Goal: Information Seeking & Learning: Find specific fact

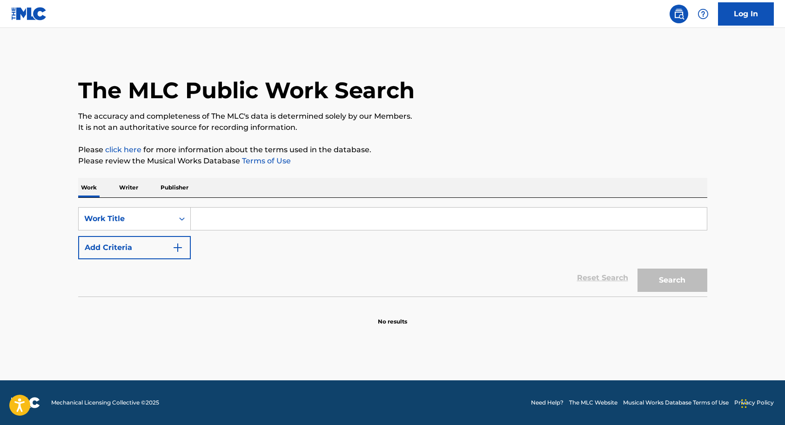
click at [130, 187] on p "Writer" at bounding box center [128, 188] width 25 height 20
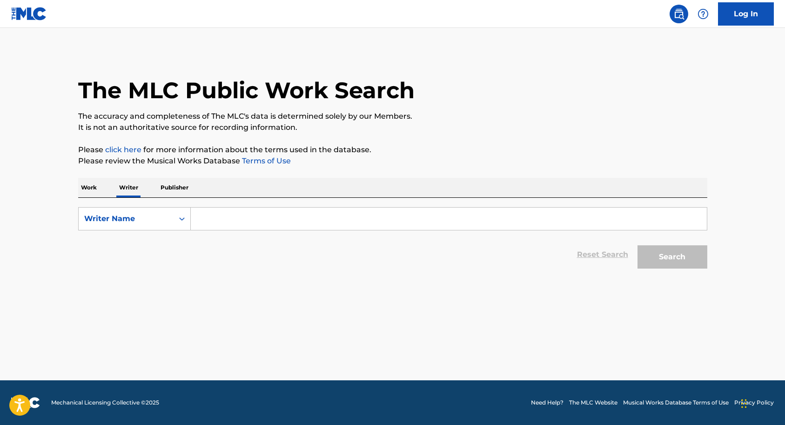
click at [93, 185] on p "Work" at bounding box center [88, 188] width 21 height 20
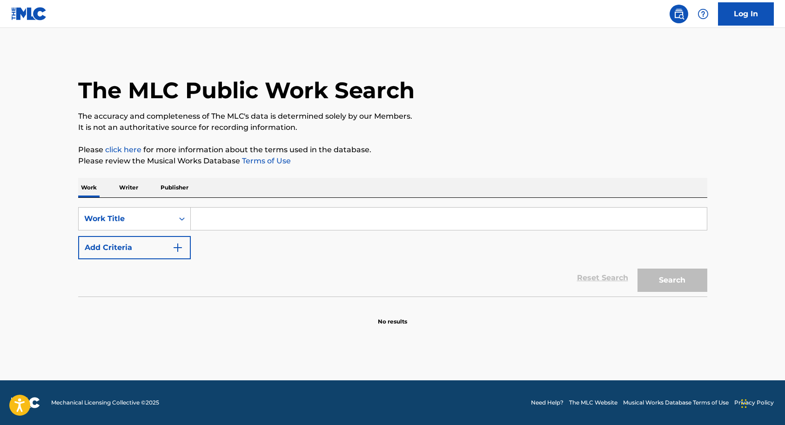
click at [130, 188] on p "Writer" at bounding box center [128, 188] width 25 height 20
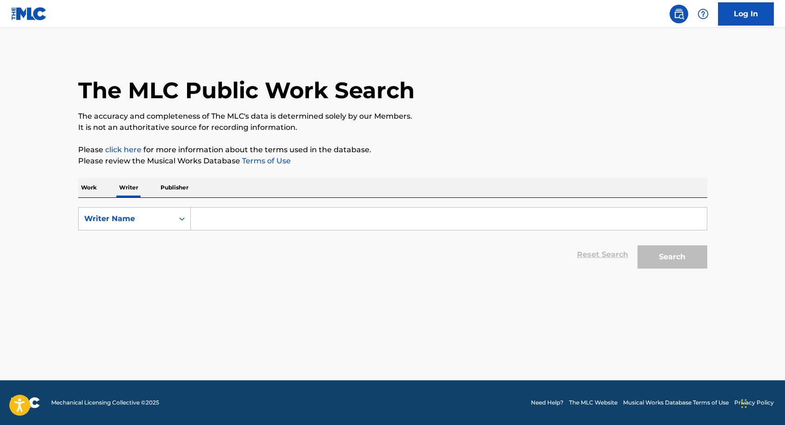
click at [203, 218] on input "Search Form" at bounding box center [449, 219] width 516 height 22
click at [196, 254] on div "Reset Search Search" at bounding box center [392, 254] width 629 height 37
click at [202, 219] on input "Search Form" at bounding box center [449, 219] width 516 height 22
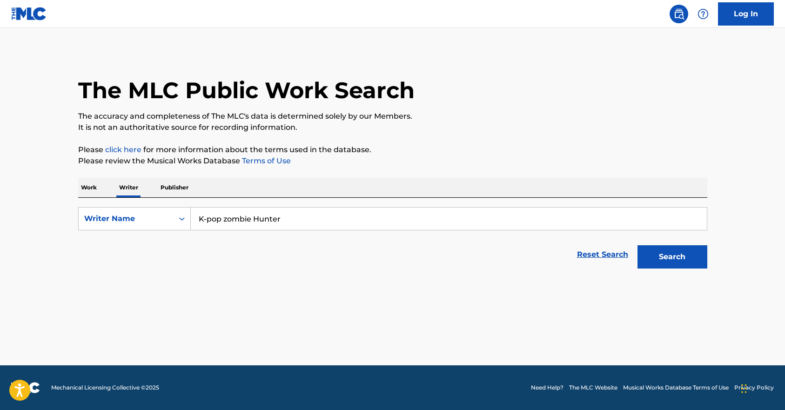
click at [288, 220] on input "K-pop zombie Hunter" at bounding box center [449, 219] width 516 height 22
type input "K"
type input "K-pop demon hunters"
click at [667, 253] on button "Search" at bounding box center [672, 256] width 70 height 23
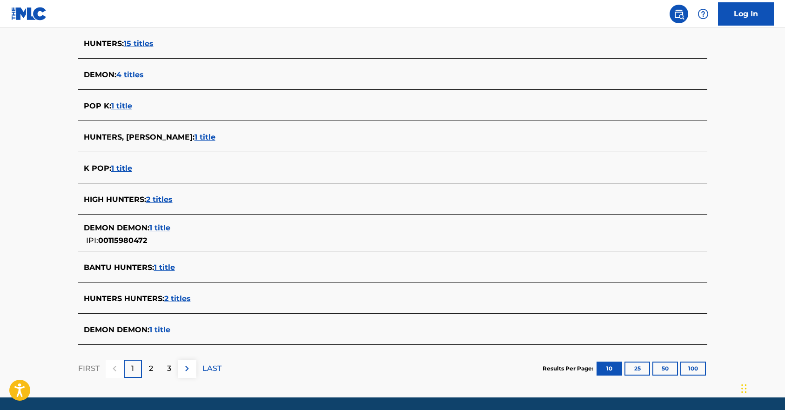
scroll to position [264, 0]
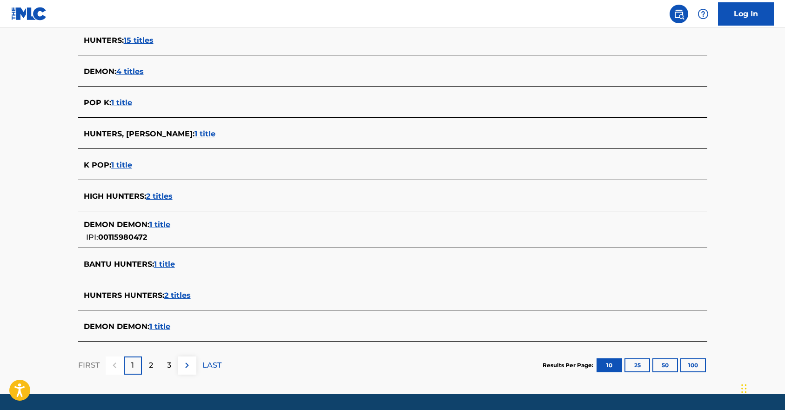
click at [151, 367] on p "2" at bounding box center [151, 365] width 4 height 11
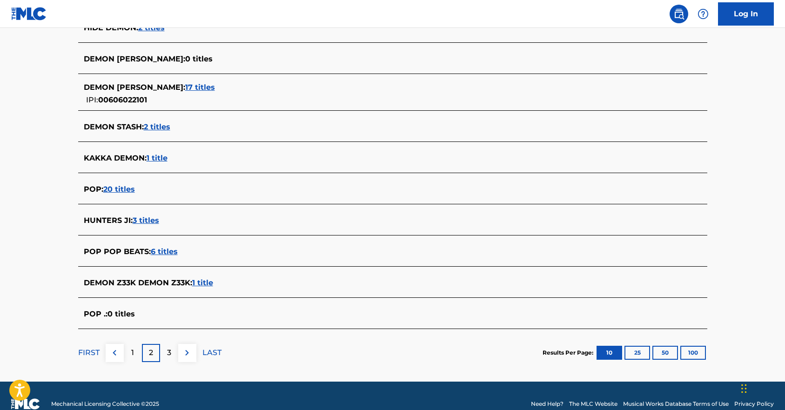
scroll to position [277, 0]
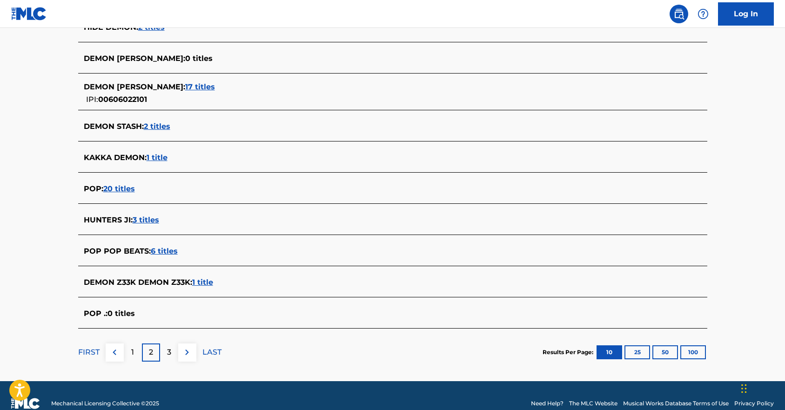
click at [172, 350] on div "3" at bounding box center [169, 352] width 18 height 18
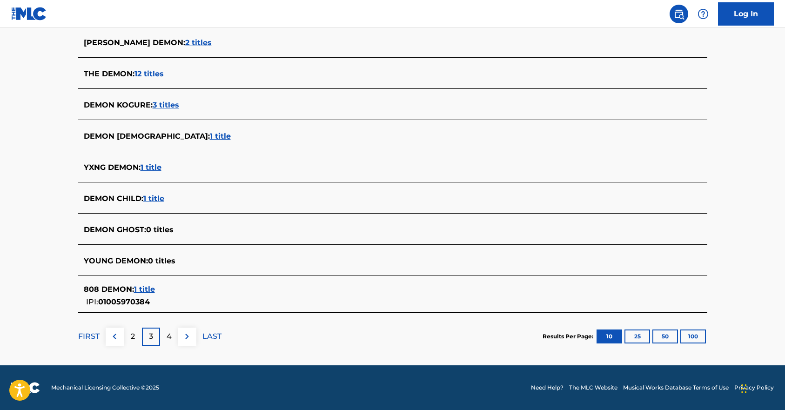
scroll to position [293, 0]
click at [174, 336] on div "4" at bounding box center [169, 337] width 18 height 18
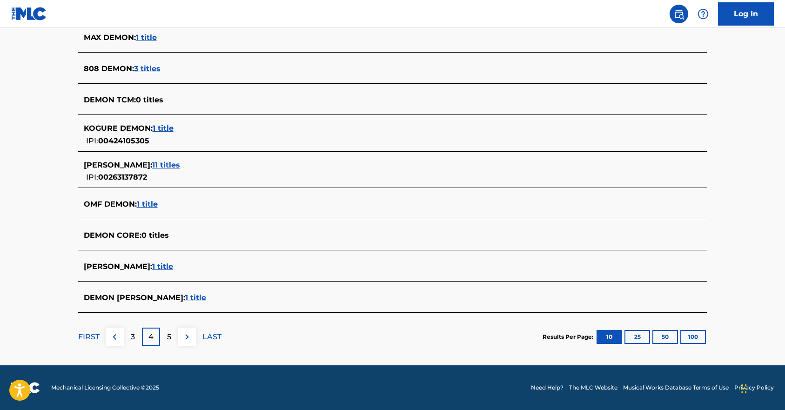
scroll to position [298, 0]
click at [174, 344] on div "5" at bounding box center [169, 337] width 18 height 18
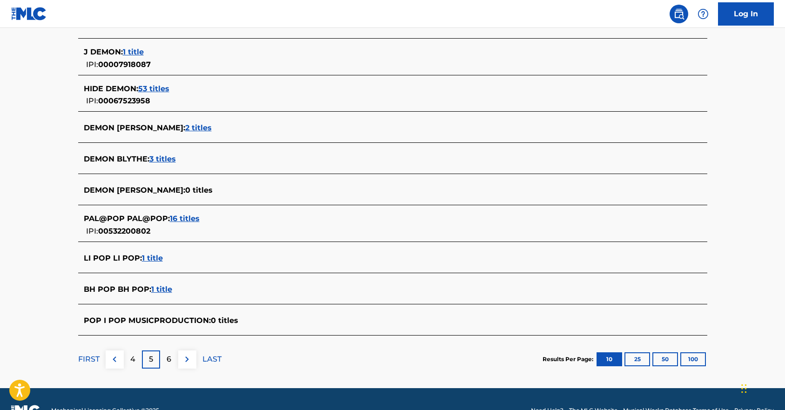
scroll to position [281, 0]
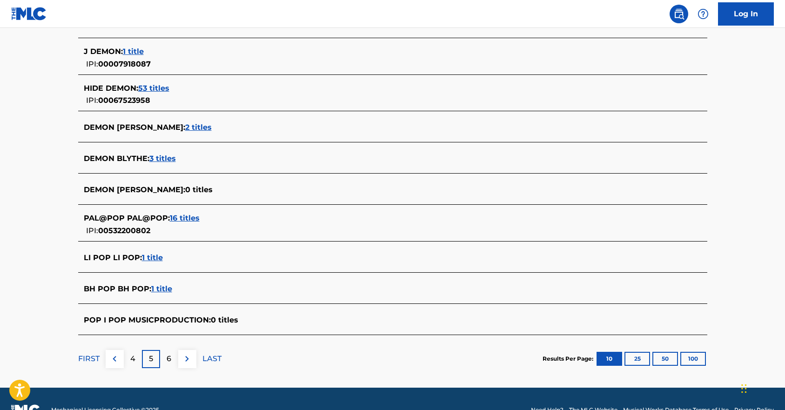
click at [169, 356] on p "6" at bounding box center [169, 358] width 5 height 11
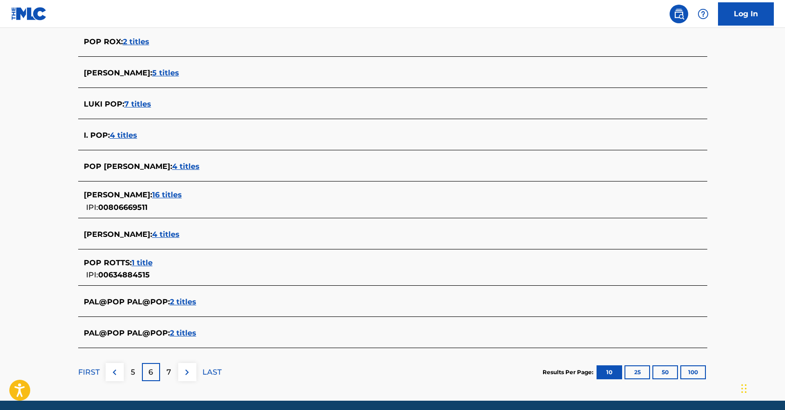
scroll to position [264, 0]
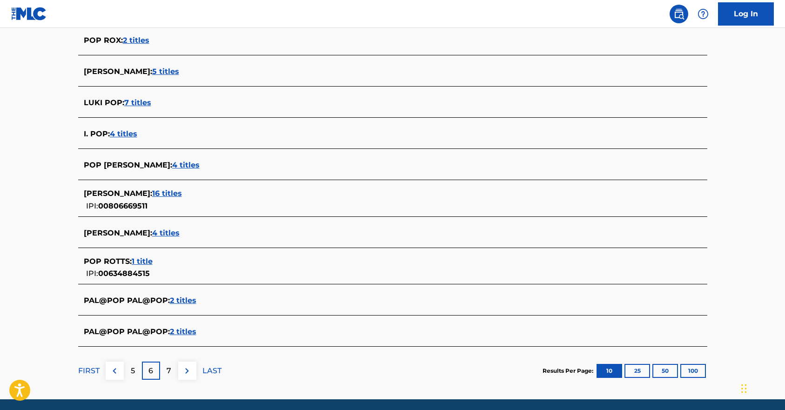
click at [167, 370] on p "7" at bounding box center [169, 370] width 5 height 11
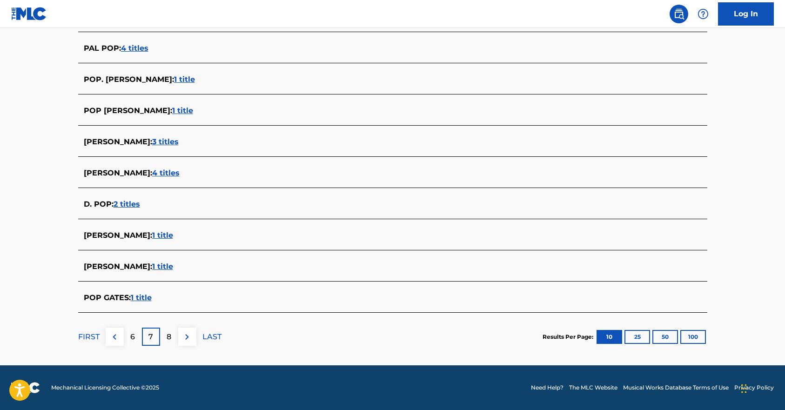
scroll to position [287, 0]
click at [173, 341] on div "8" at bounding box center [169, 337] width 18 height 18
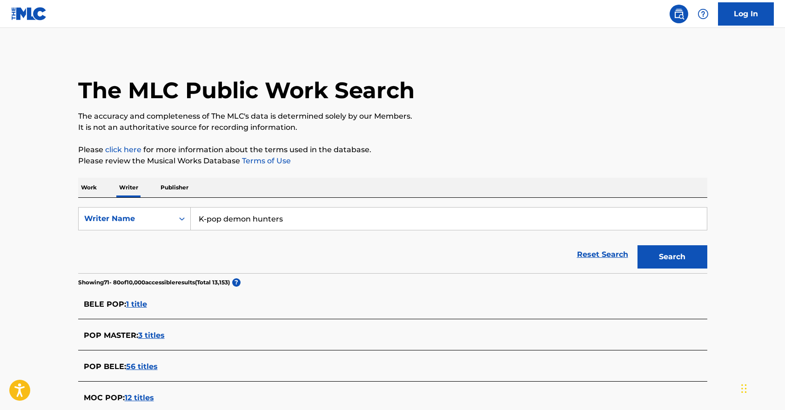
scroll to position [0, 0]
click at [91, 188] on p "Work" at bounding box center [88, 188] width 21 height 20
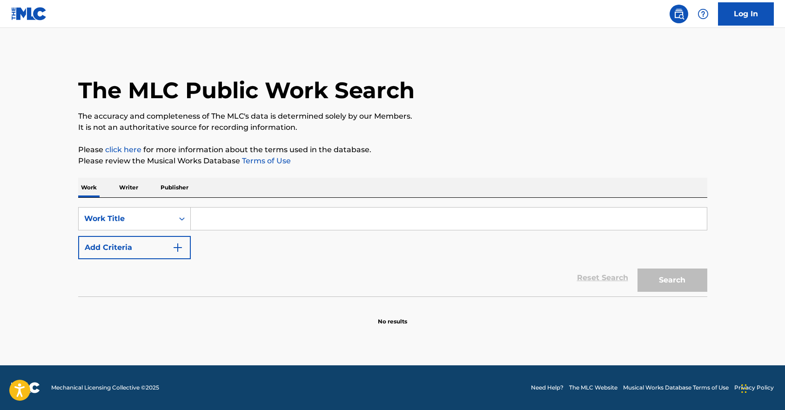
click at [230, 218] on input "Search Form" at bounding box center [449, 219] width 516 height 22
click at [671, 283] on button "Search" at bounding box center [672, 279] width 70 height 23
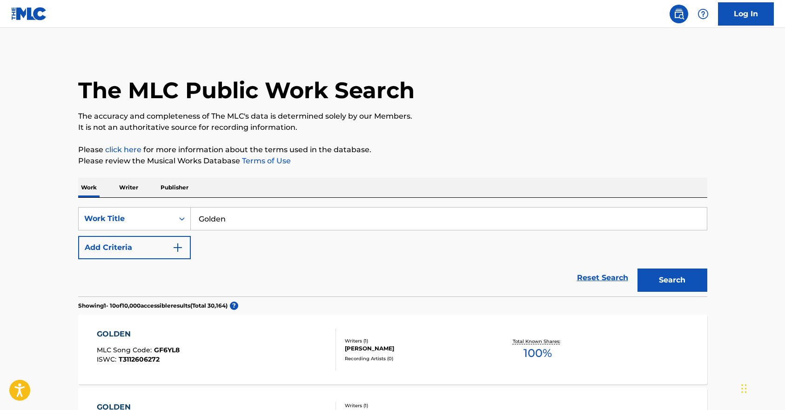
click at [244, 217] on input "Golden" at bounding box center [449, 219] width 516 height 22
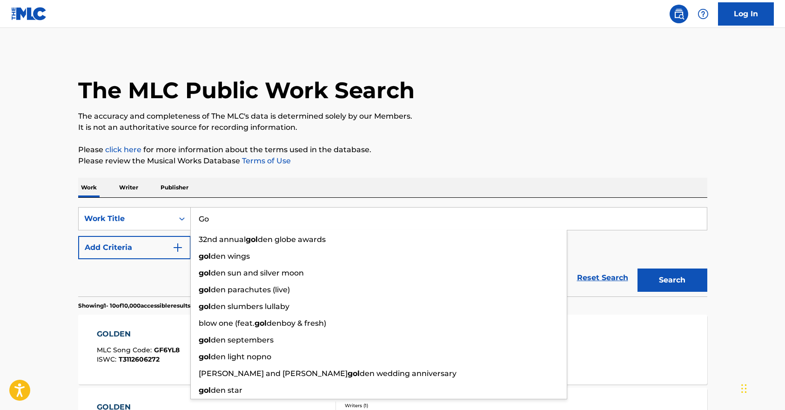
type input "G"
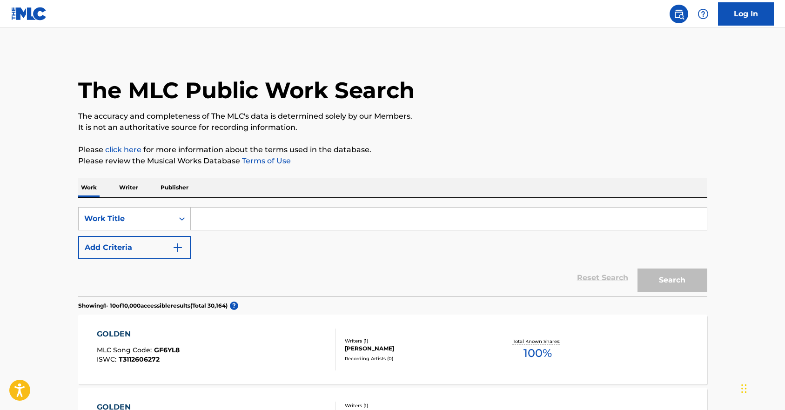
type input "s"
click at [213, 218] on input "Search Form" at bounding box center [449, 219] width 516 height 22
click at [215, 221] on input "Search Form" at bounding box center [449, 219] width 516 height 22
click at [213, 261] on div "Reset Search Search" at bounding box center [392, 277] width 629 height 37
click at [211, 216] on input "Search Form" at bounding box center [449, 219] width 516 height 22
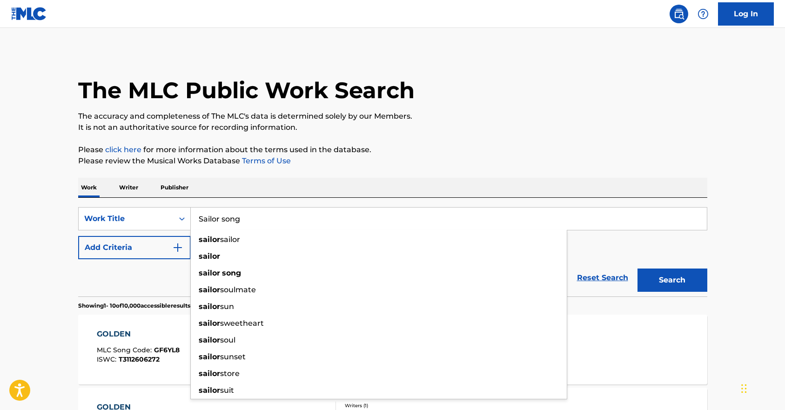
type input "Sailor song"
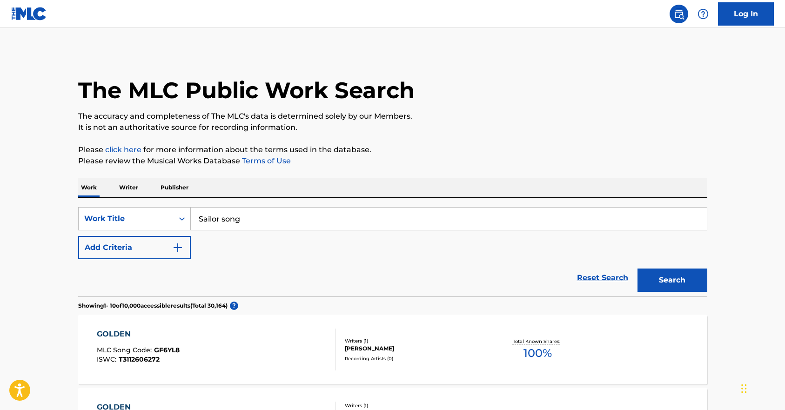
click at [662, 281] on button "Search" at bounding box center [672, 279] width 70 height 23
click at [131, 185] on p "Writer" at bounding box center [128, 188] width 25 height 20
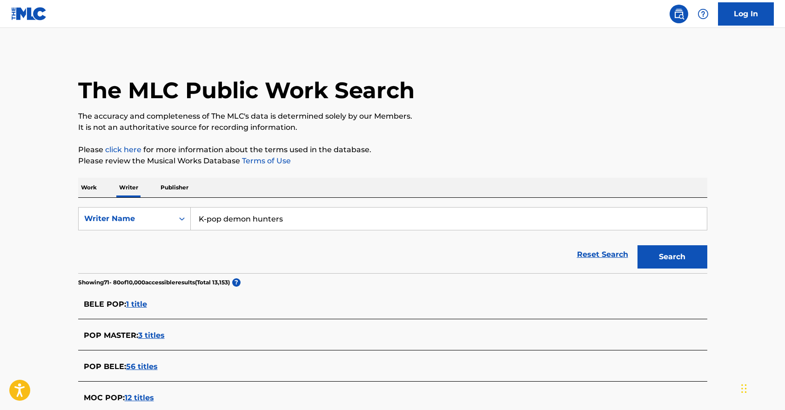
click at [295, 214] on input "K-pop demon hunters" at bounding box center [449, 219] width 516 height 22
type input "K"
click at [227, 240] on div "Reset Search Search" at bounding box center [392, 254] width 629 height 37
click at [662, 255] on button "Search" at bounding box center [672, 256] width 70 height 23
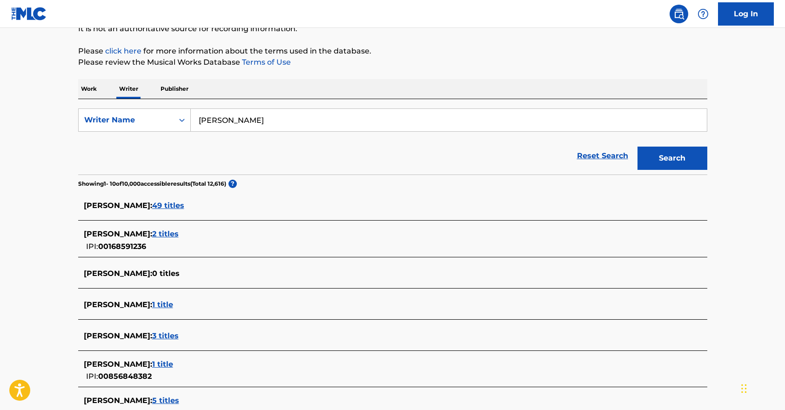
scroll to position [99, 0]
click at [152, 208] on span "49 titles" at bounding box center [168, 205] width 32 height 9
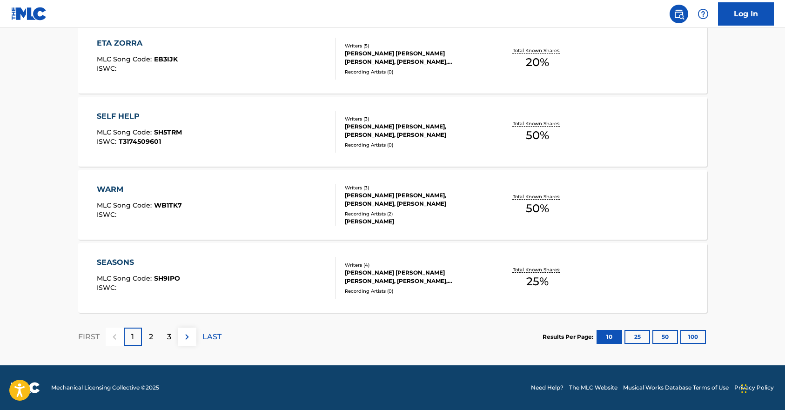
scroll to position [729, 0]
click at [150, 335] on p "2" at bounding box center [151, 336] width 4 height 11
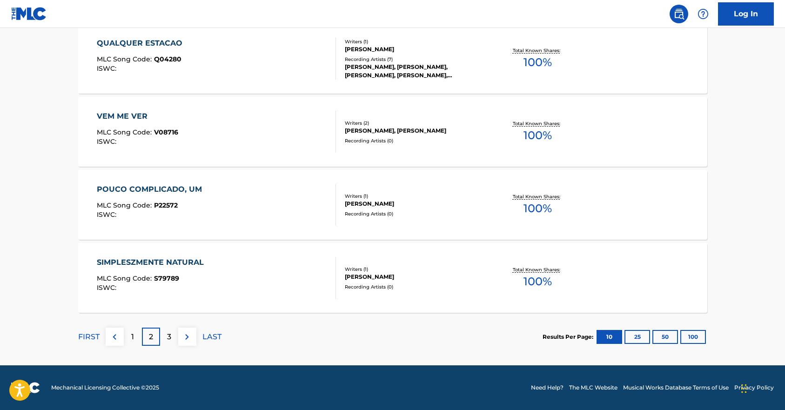
click at [172, 333] on div "3" at bounding box center [169, 337] width 18 height 18
click at [173, 335] on div "4" at bounding box center [169, 337] width 18 height 18
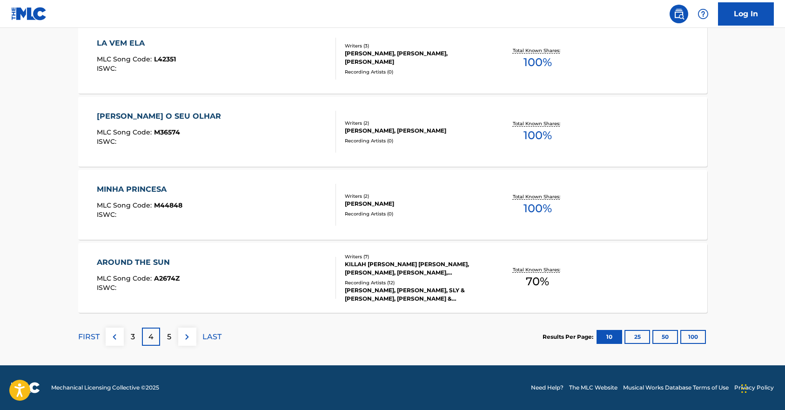
click at [173, 337] on div "5" at bounding box center [169, 337] width 18 height 18
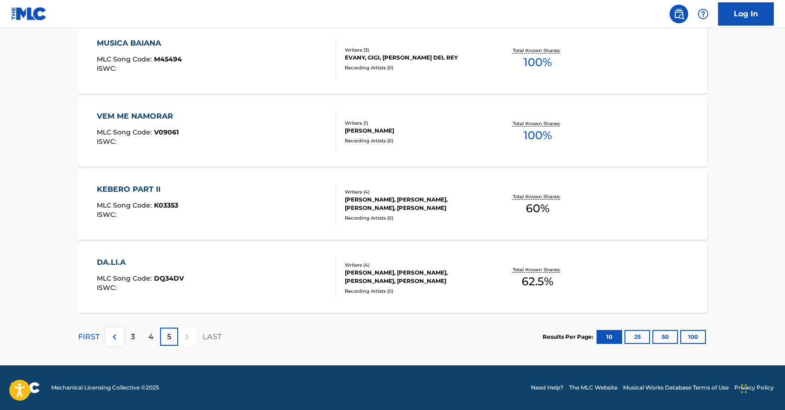
scroll to position [656, 0]
click at [118, 337] on img at bounding box center [114, 336] width 11 height 11
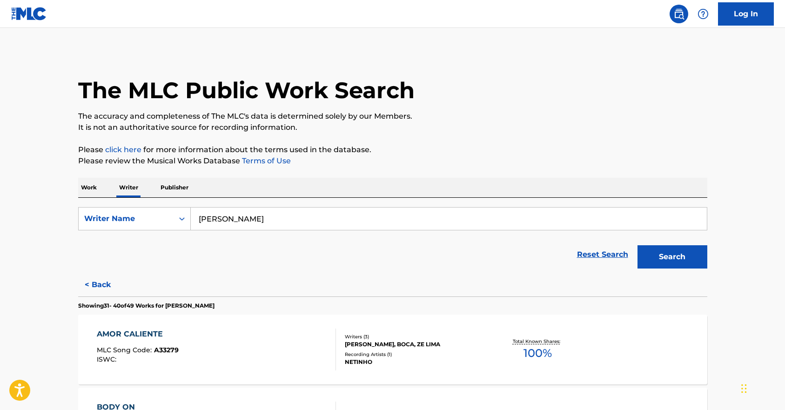
scroll to position [0, 0]
click at [254, 219] on input "[PERSON_NAME]" at bounding box center [449, 219] width 516 height 22
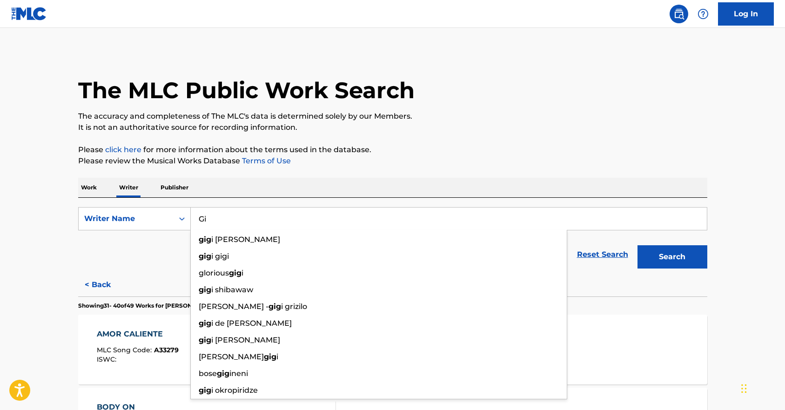
type input "G"
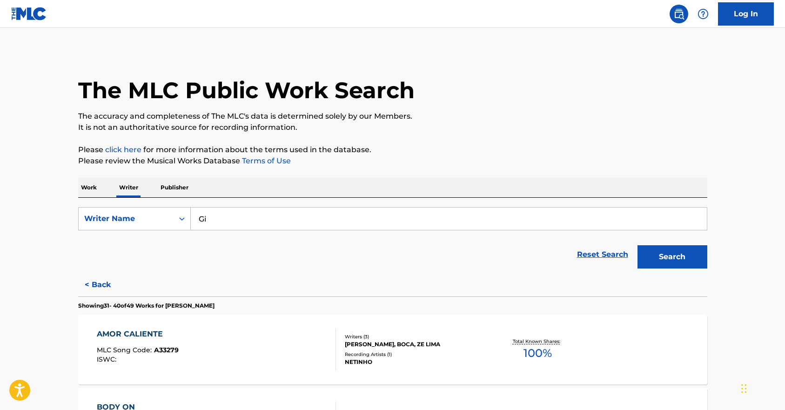
type input "G"
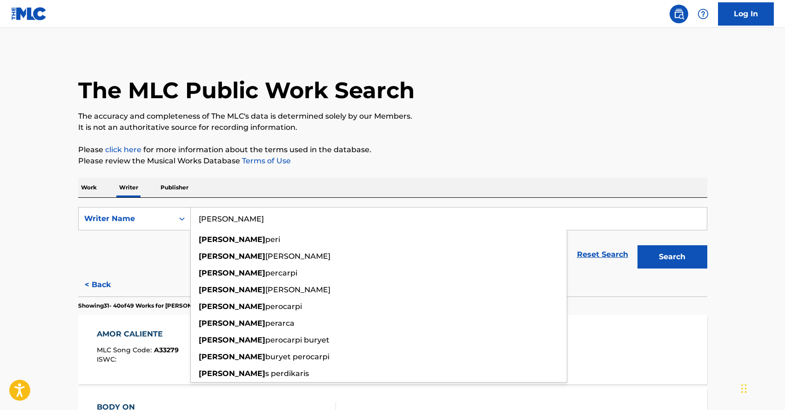
click at [677, 259] on button "Search" at bounding box center [672, 256] width 70 height 23
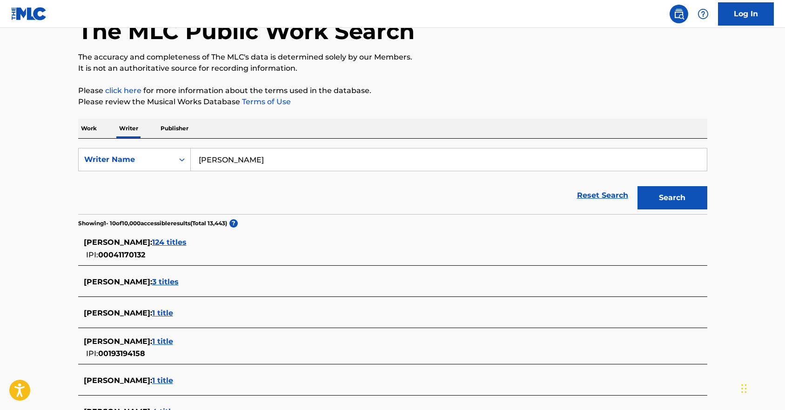
scroll to position [40, 0]
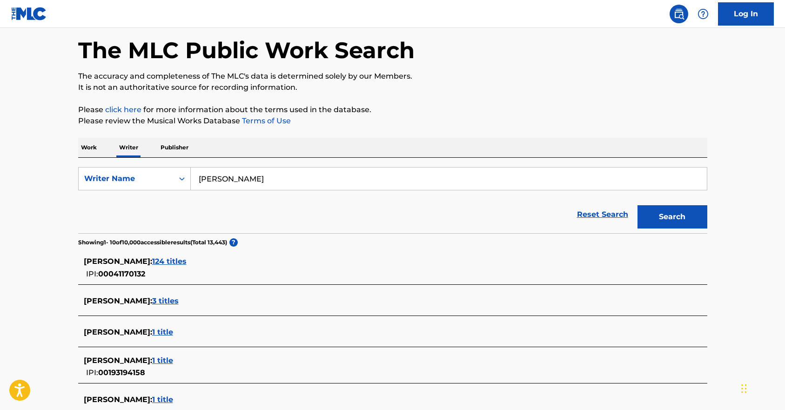
click at [280, 178] on input "[PERSON_NAME]" at bounding box center [449, 178] width 516 height 22
click at [669, 219] on button "Search" at bounding box center [672, 216] width 70 height 23
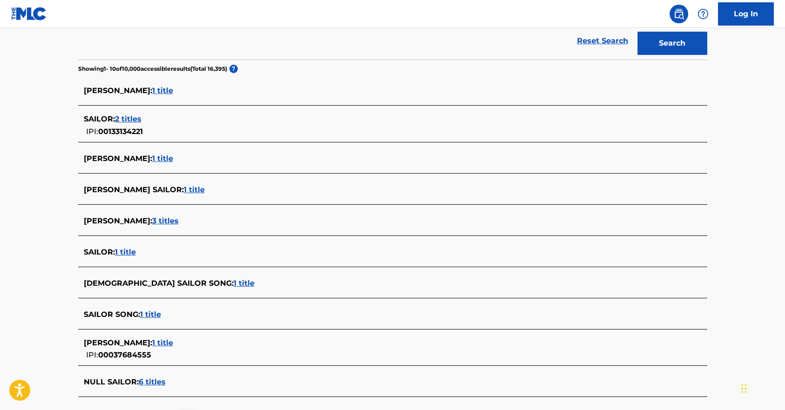
scroll to position [227, 0]
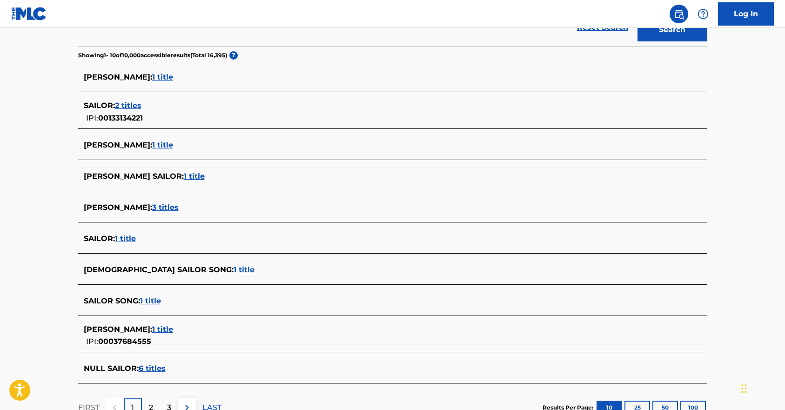
click at [126, 299] on span "SAILOR SONG :" at bounding box center [112, 300] width 56 height 9
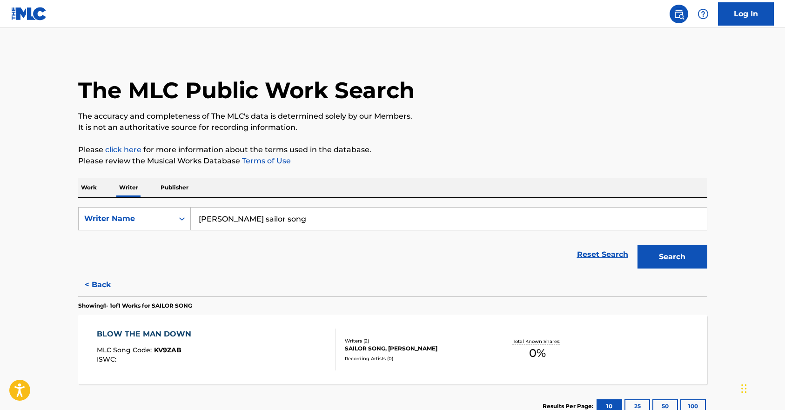
scroll to position [0, 0]
click at [99, 287] on button "< Back" at bounding box center [106, 284] width 56 height 23
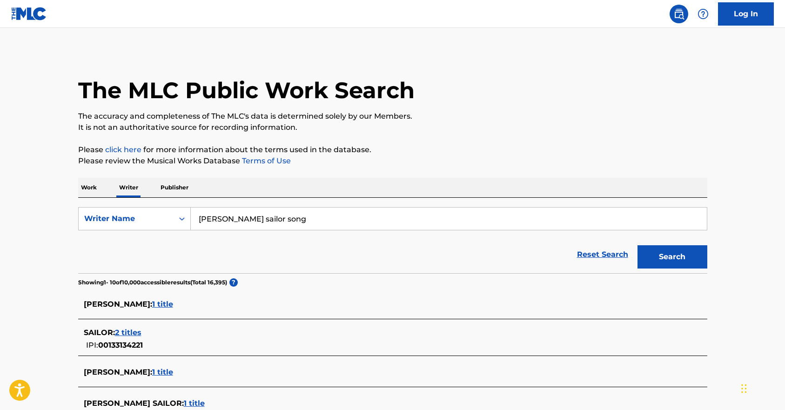
click at [301, 221] on input "[PERSON_NAME] sailor song" at bounding box center [449, 219] width 516 height 22
type input "[PERSON_NAME]"
click at [659, 257] on button "Search" at bounding box center [672, 256] width 70 height 23
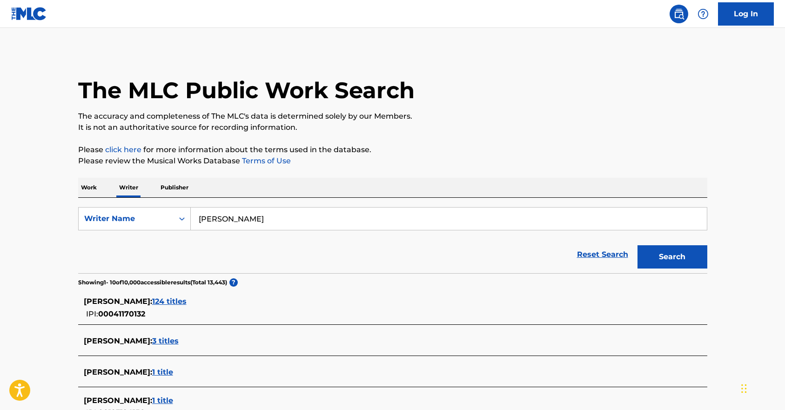
click at [92, 187] on p "Work" at bounding box center [88, 188] width 21 height 20
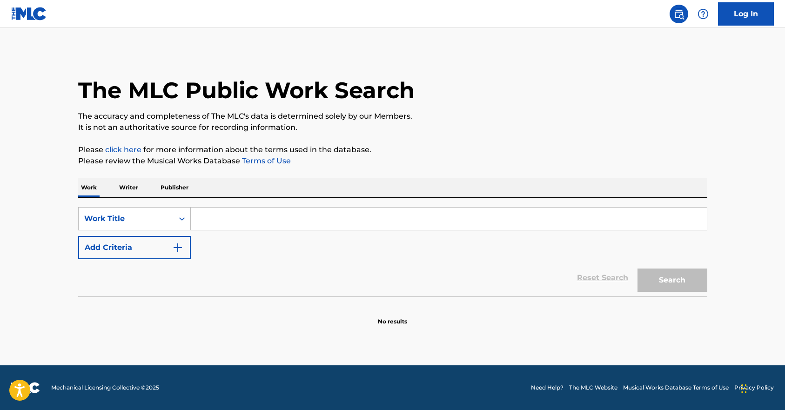
click at [250, 218] on input "Search Form" at bounding box center [449, 219] width 516 height 22
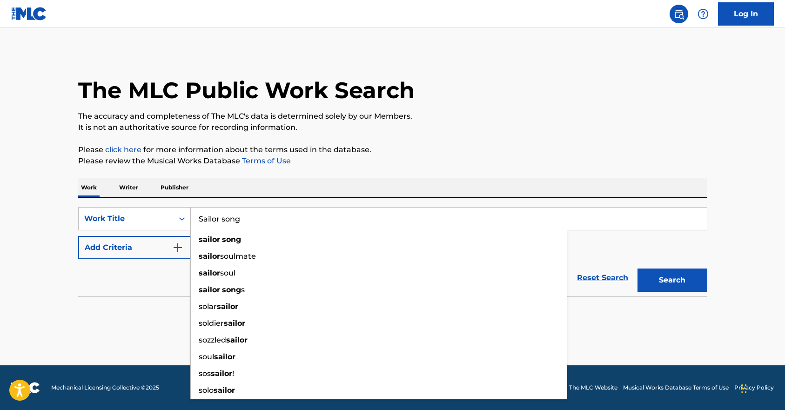
type input "Sailor song"
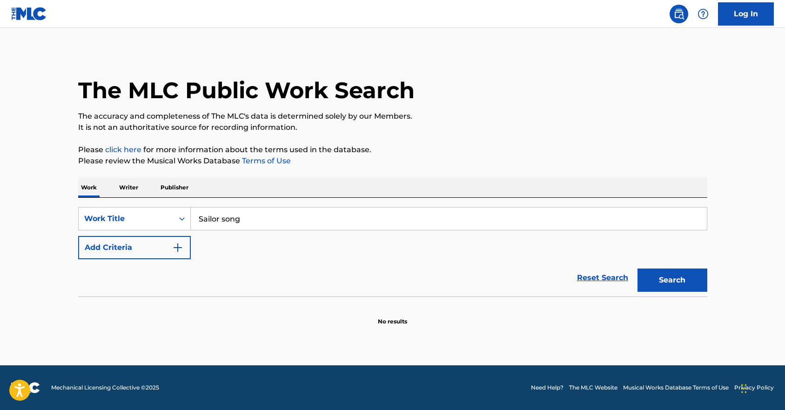
click at [664, 278] on button "Search" at bounding box center [672, 279] width 70 height 23
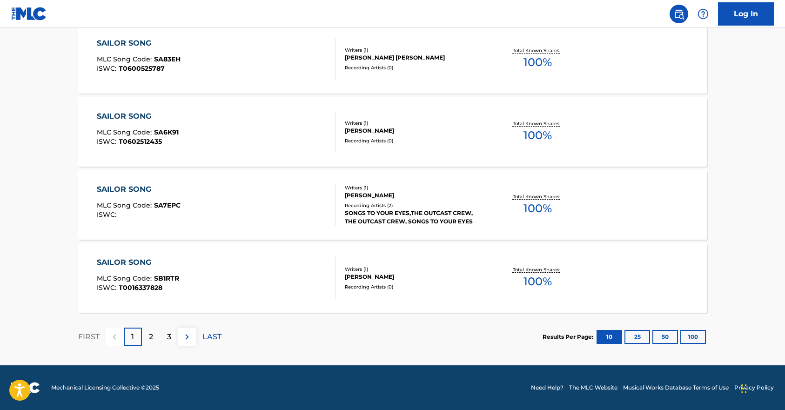
scroll to position [729, 0]
click at [151, 337] on p "2" at bounding box center [151, 336] width 4 height 11
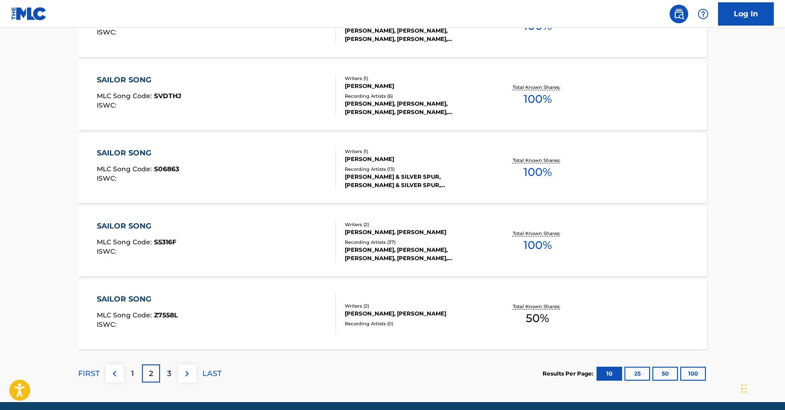
scroll to position [693, 0]
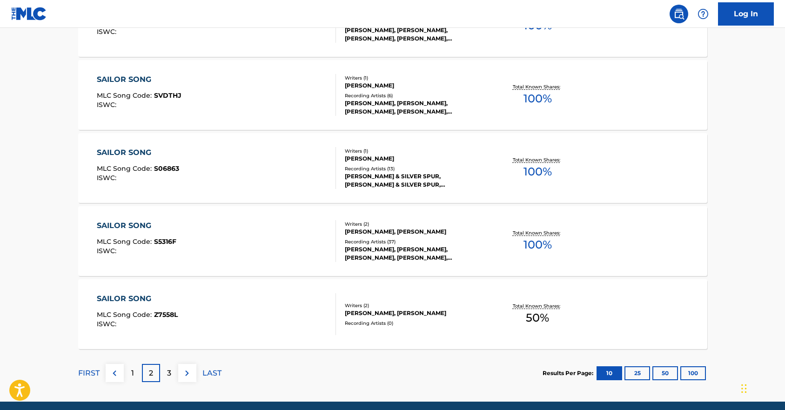
click at [174, 374] on div "3" at bounding box center [169, 373] width 18 height 18
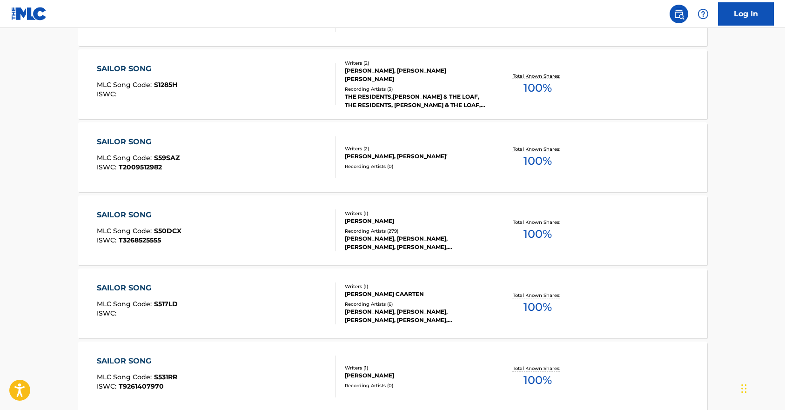
scroll to position [631, 0]
click at [376, 218] on div "[PERSON_NAME]" at bounding box center [415, 220] width 141 height 8
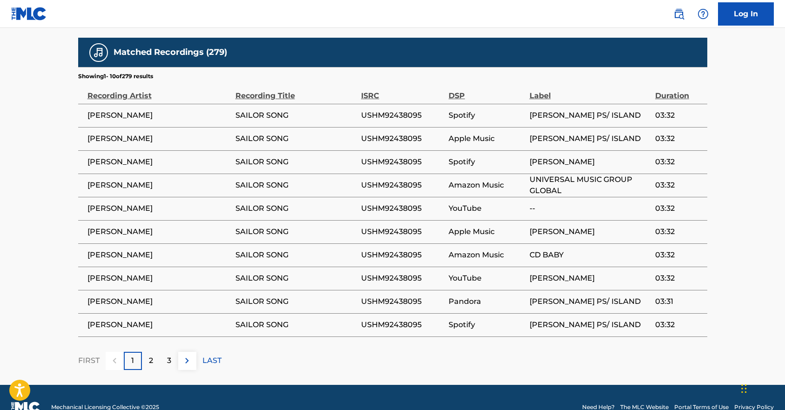
scroll to position [635, 0]
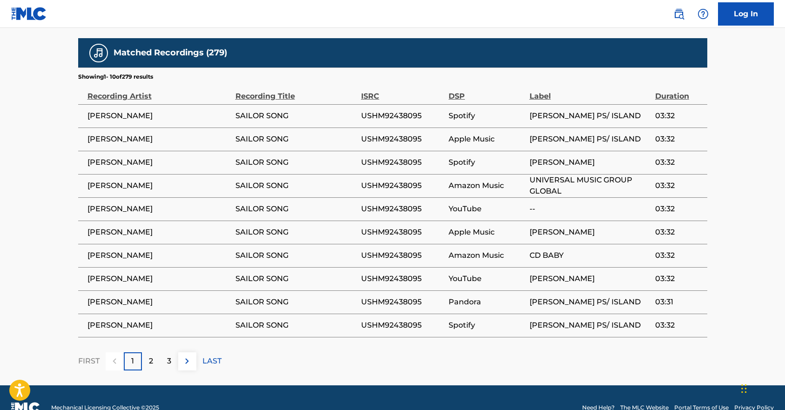
click at [131, 81] on div "Recording Artist" at bounding box center [158, 91] width 143 height 21
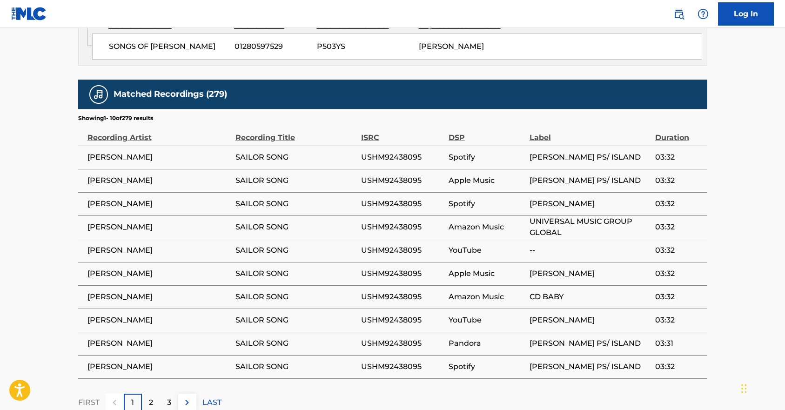
scroll to position [579, 0]
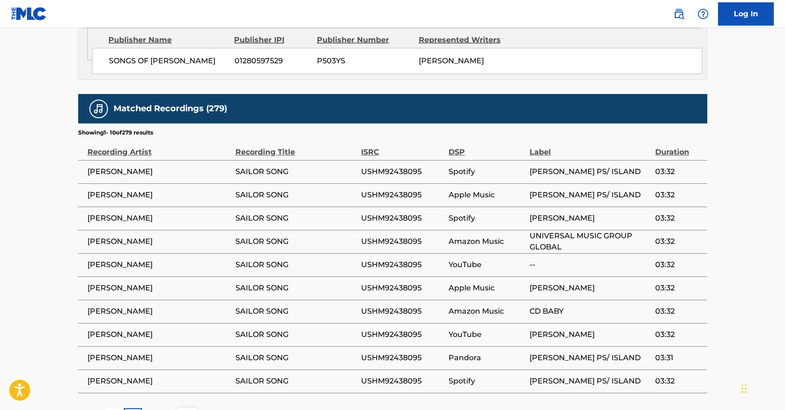
click at [103, 103] on img at bounding box center [98, 108] width 11 height 11
click at [150, 103] on h5 "Matched Recordings (279)" at bounding box center [171, 108] width 114 height 11
click at [230, 95] on div "Matched Recordings (279)" at bounding box center [392, 108] width 629 height 29
click at [442, 94] on div "Matched Recordings (279)" at bounding box center [392, 108] width 629 height 29
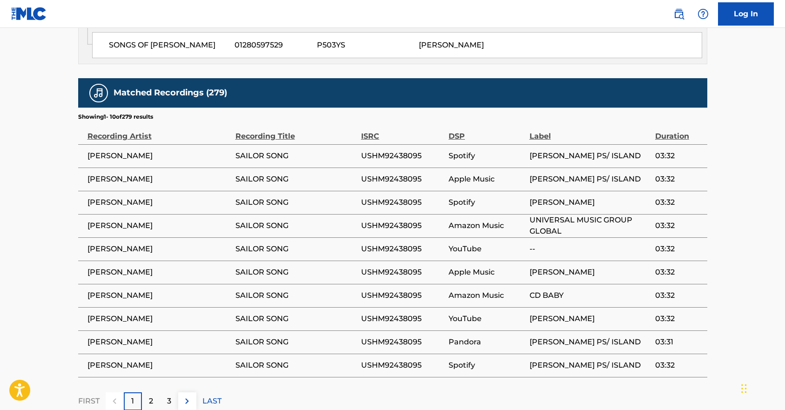
click at [135, 121] on div "Recording Artist" at bounding box center [158, 131] width 143 height 21
click at [264, 121] on div "Recording Title" at bounding box center [295, 131] width 121 height 21
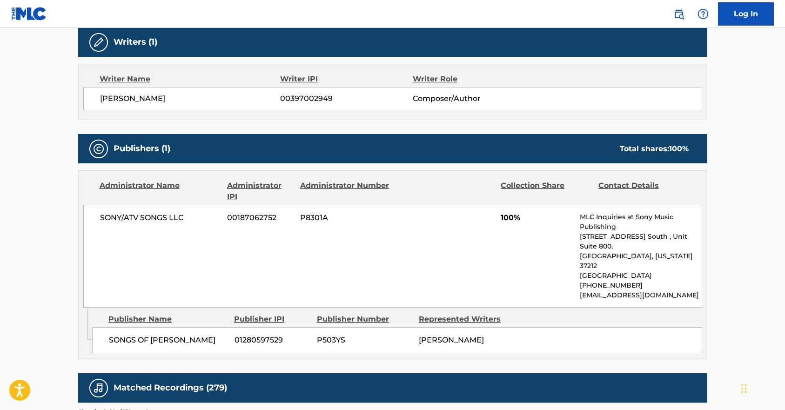
scroll to position [297, 0]
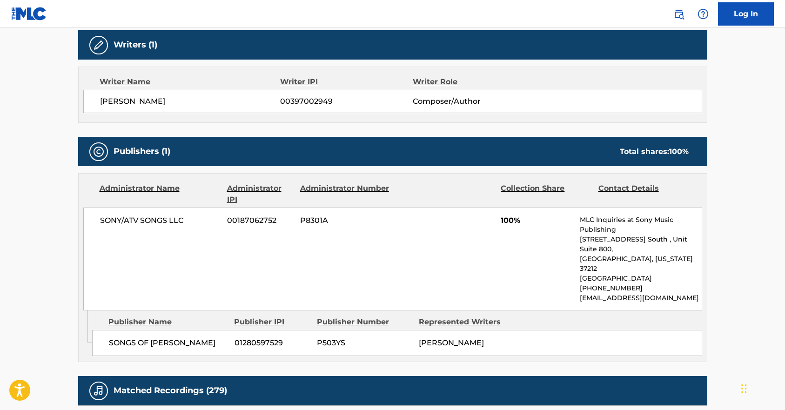
click at [107, 153] on div at bounding box center [98, 151] width 19 height 19
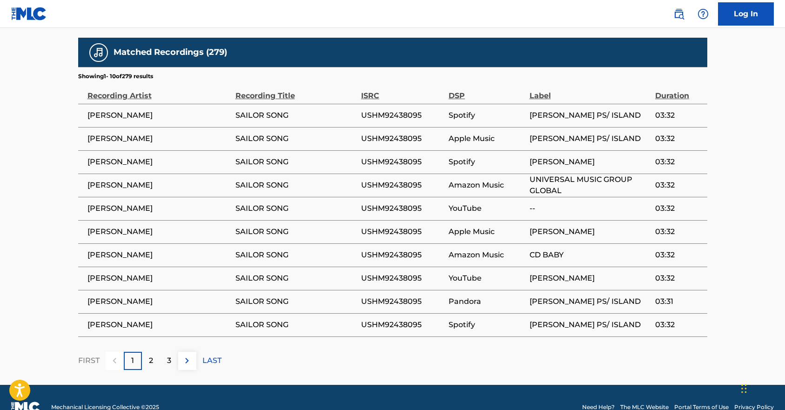
scroll to position [635, 0]
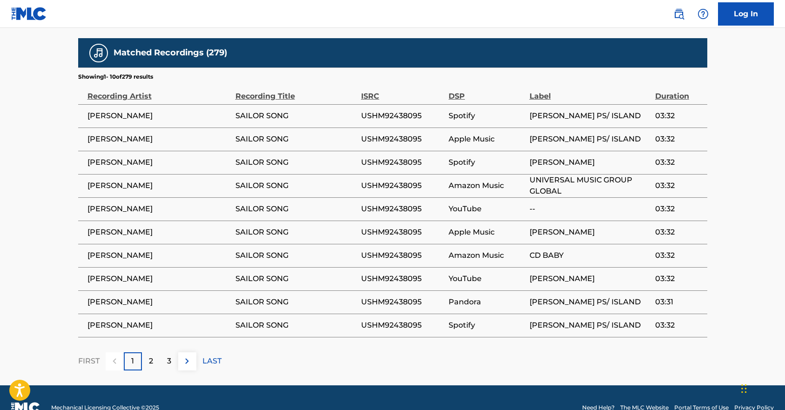
click at [574, 320] on span "[PERSON_NAME] PS/ ISLAND" at bounding box center [589, 325] width 121 height 11
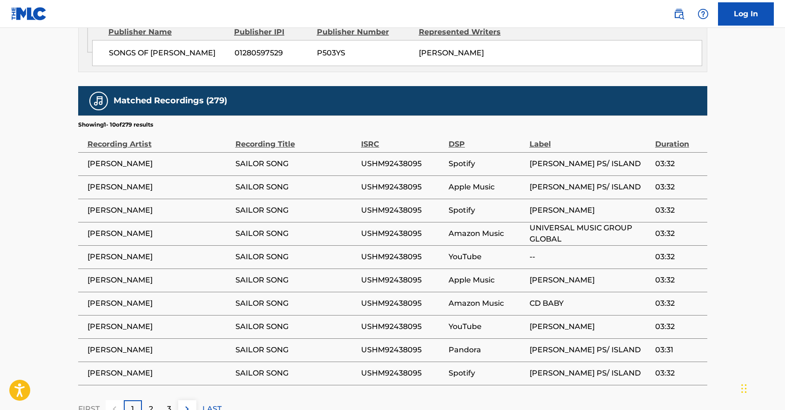
scroll to position [589, 0]
